Goal: Task Accomplishment & Management: Use online tool/utility

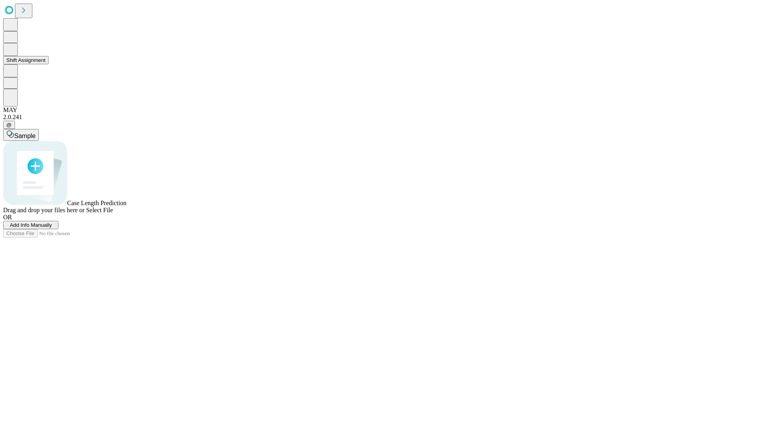
click at [49, 64] on button "Shift Assignment" at bounding box center [25, 60] width 45 height 8
